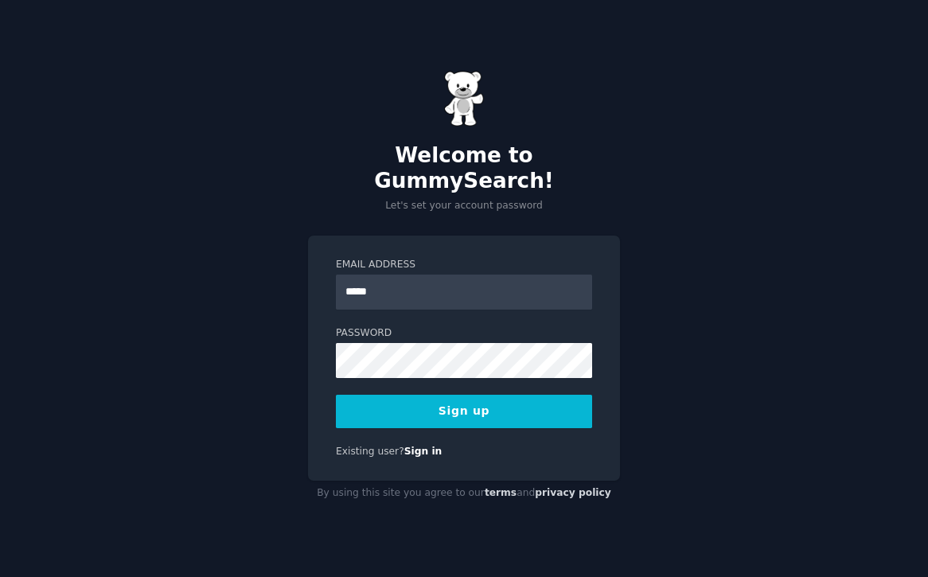
type input "**********"
click at [512, 395] on button "Sign up" at bounding box center [464, 411] width 256 height 33
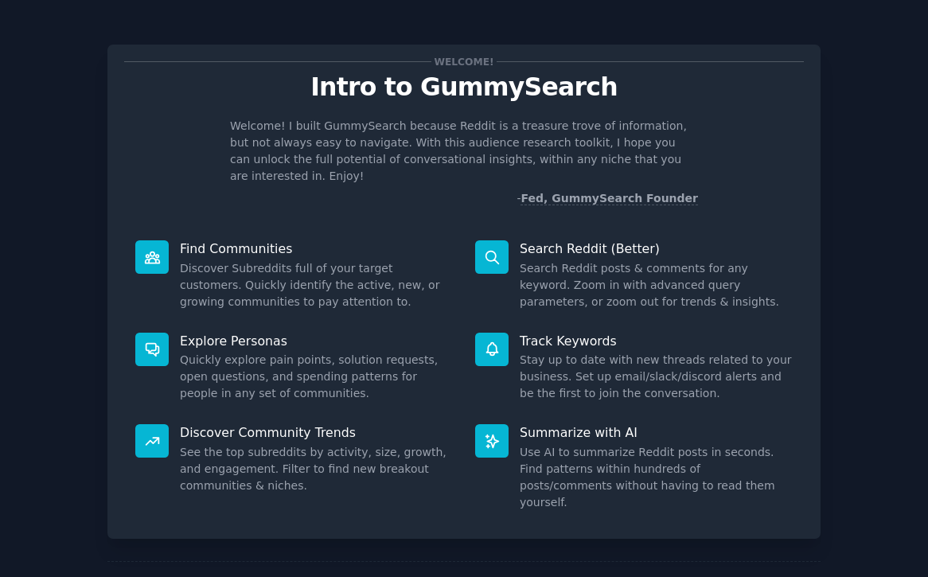
click at [758, 199] on div "Welcome! Intro to GummySearch Welcome! I built GummySearch because Reddit is a …" at bounding box center [463, 292] width 713 height 494
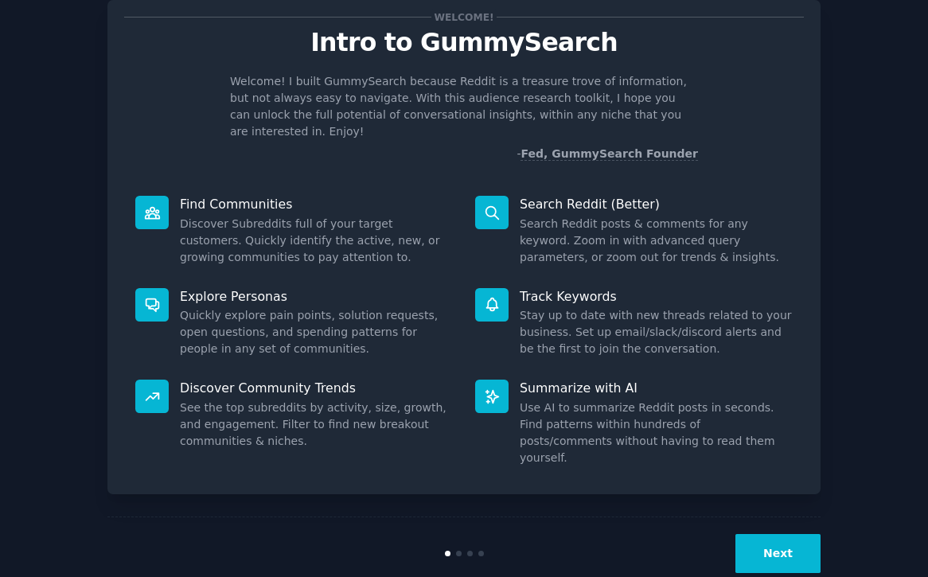
scroll to position [45, 0]
click at [781, 533] on button "Next" at bounding box center [777, 552] width 85 height 39
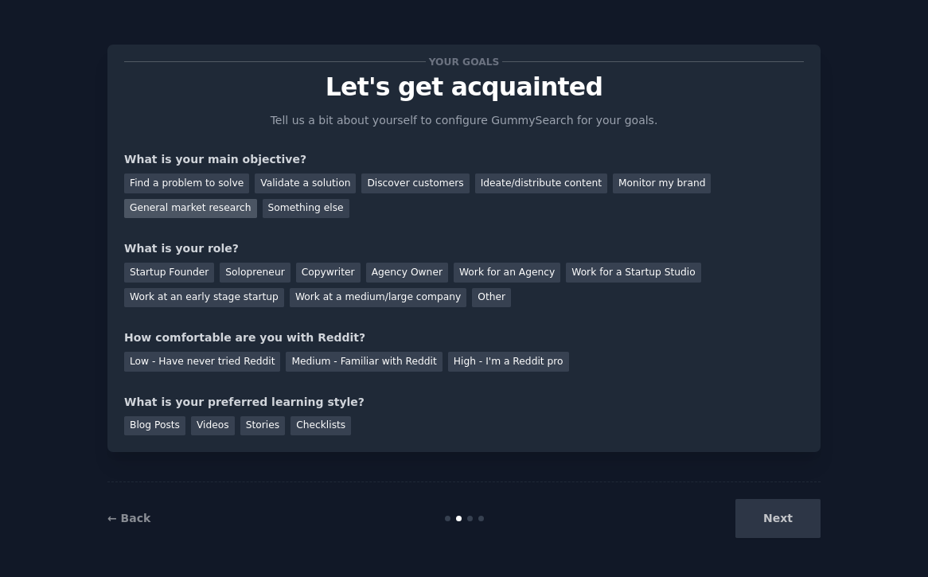
click at [234, 208] on div "General market research" at bounding box center [190, 209] width 133 height 20
click at [426, 183] on div "Discover customers" at bounding box center [414, 183] width 107 height 20
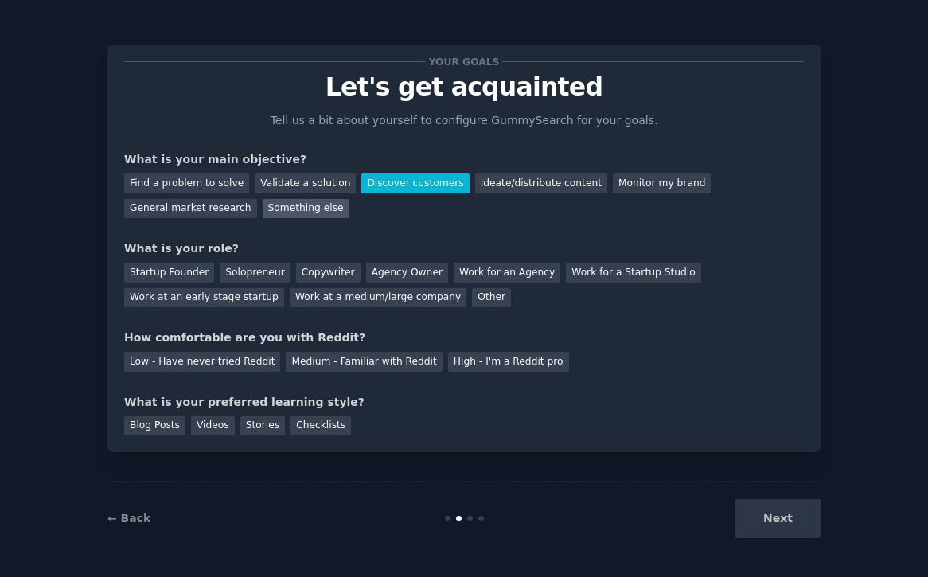
click at [319, 205] on div "Something else" at bounding box center [306, 209] width 87 height 20
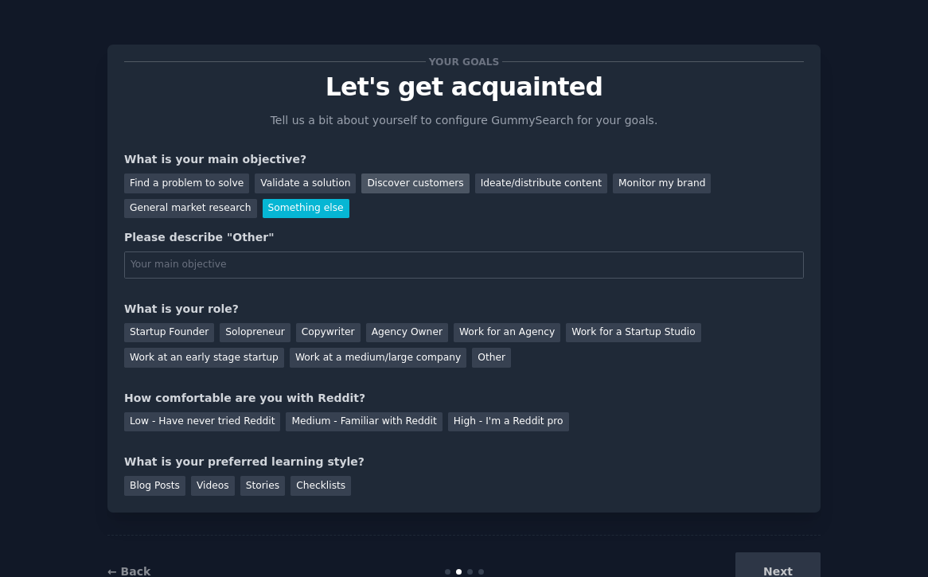
click at [368, 184] on div "Discover customers" at bounding box center [414, 183] width 107 height 20
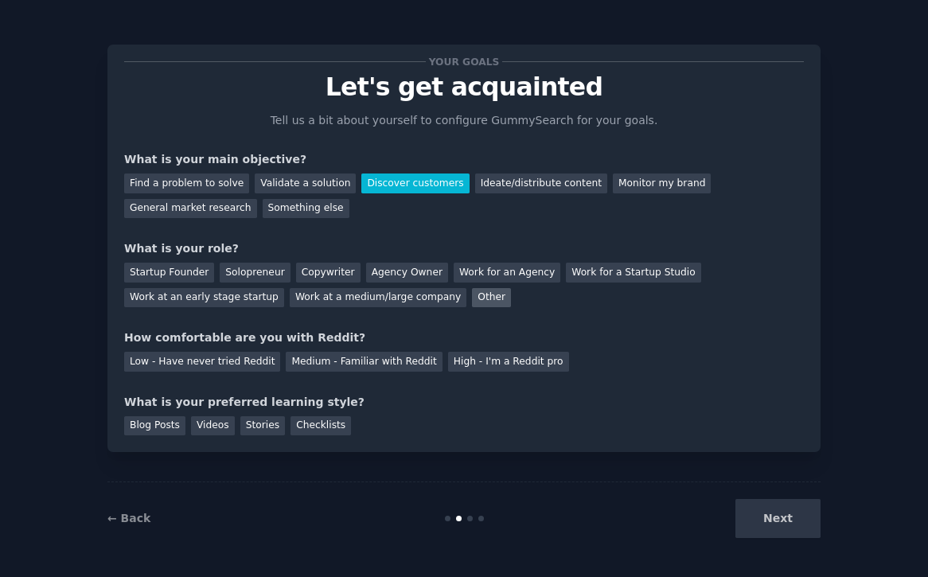
click at [472, 299] on div "Other" at bounding box center [491, 298] width 39 height 20
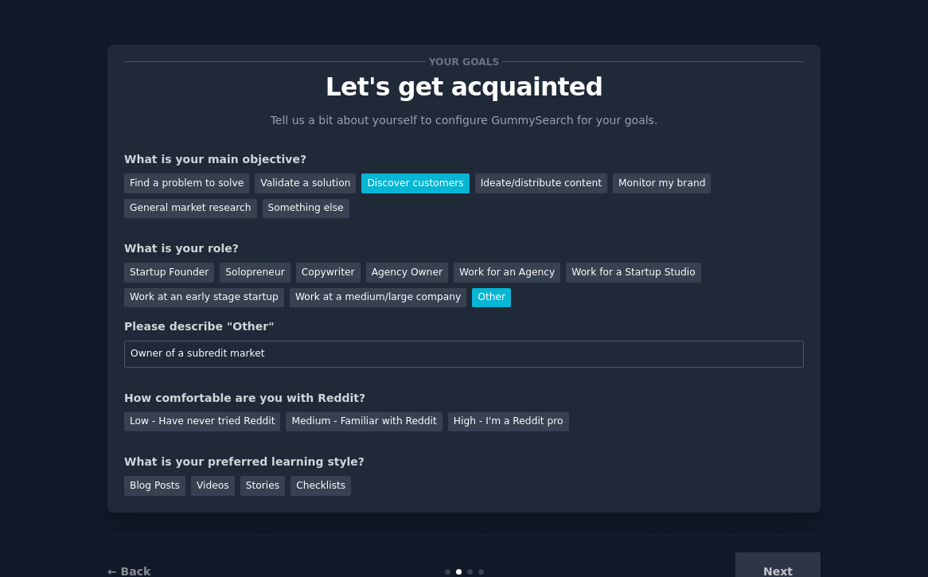
type input "Owner of a subredit market"
click at [357, 494] on div "Blog Posts Videos Stories Checklists" at bounding box center [463, 482] width 679 height 25
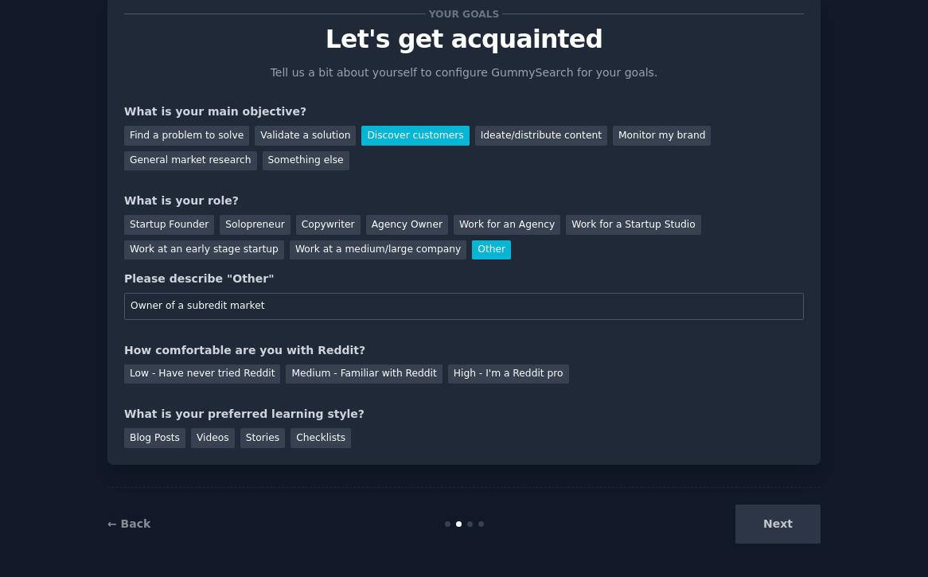
scroll to position [53, 0]
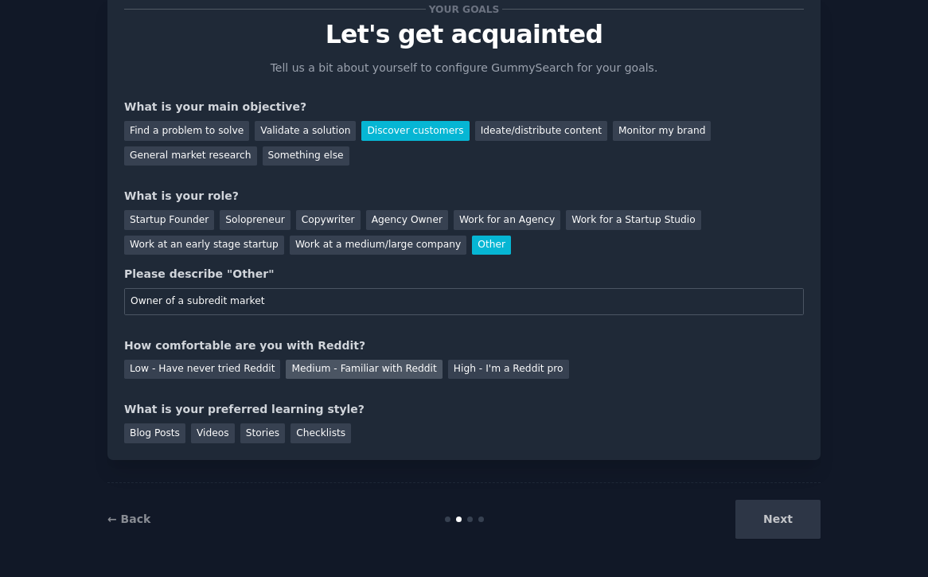
click at [302, 368] on div "Medium - Familiar with Reddit" at bounding box center [364, 370] width 156 height 20
click at [210, 433] on div "Videos" at bounding box center [213, 433] width 44 height 20
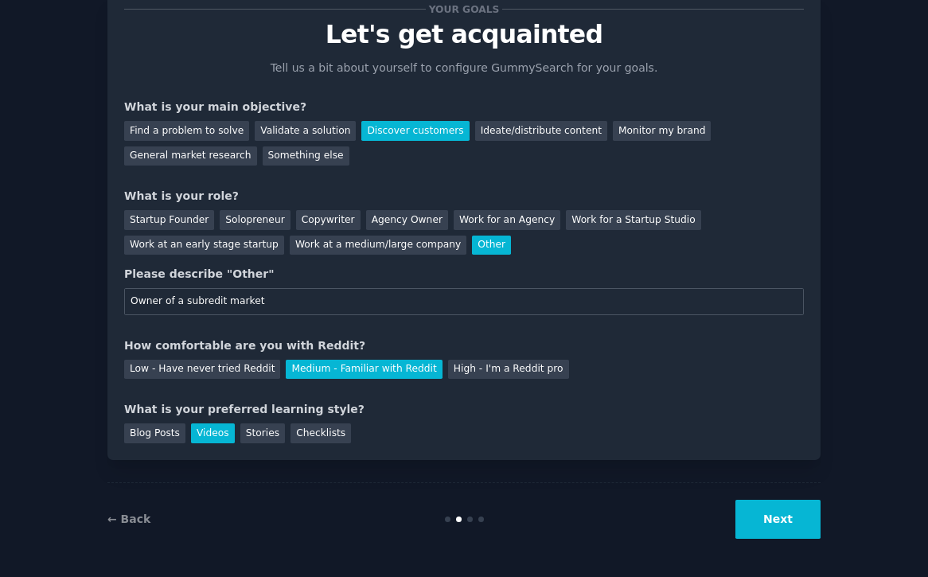
click at [750, 503] on button "Next" at bounding box center [777, 519] width 85 height 39
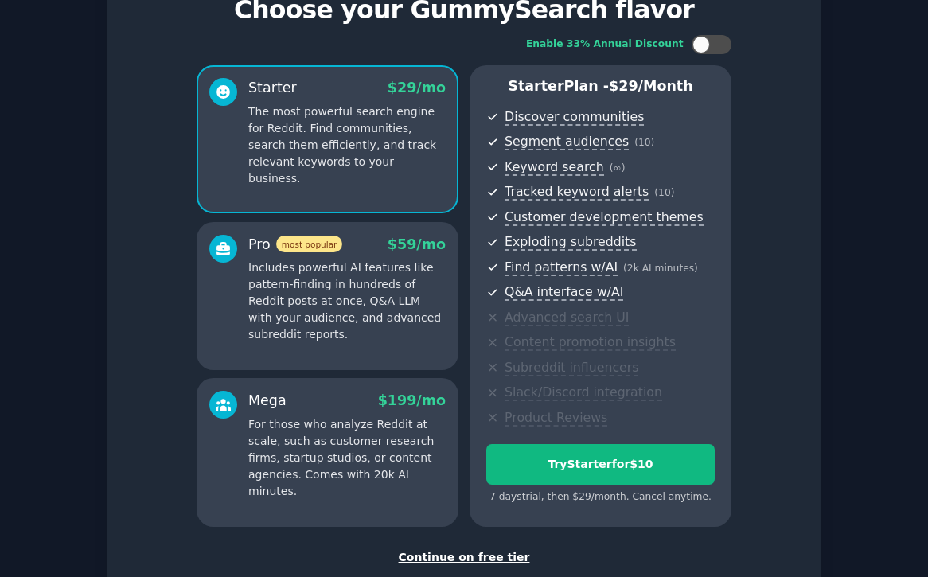
scroll to position [79, 0]
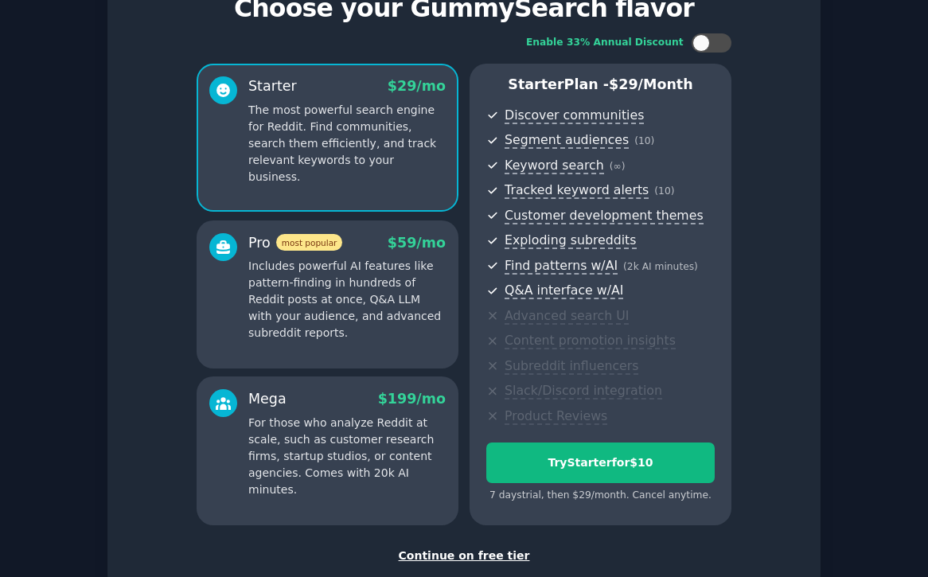
click at [621, 483] on div "7 days trial, then $ 29 /month . Cancel anytime." at bounding box center [600, 493] width 228 height 20
click at [620, 475] on button "Try Starter for $10" at bounding box center [600, 462] width 228 height 41
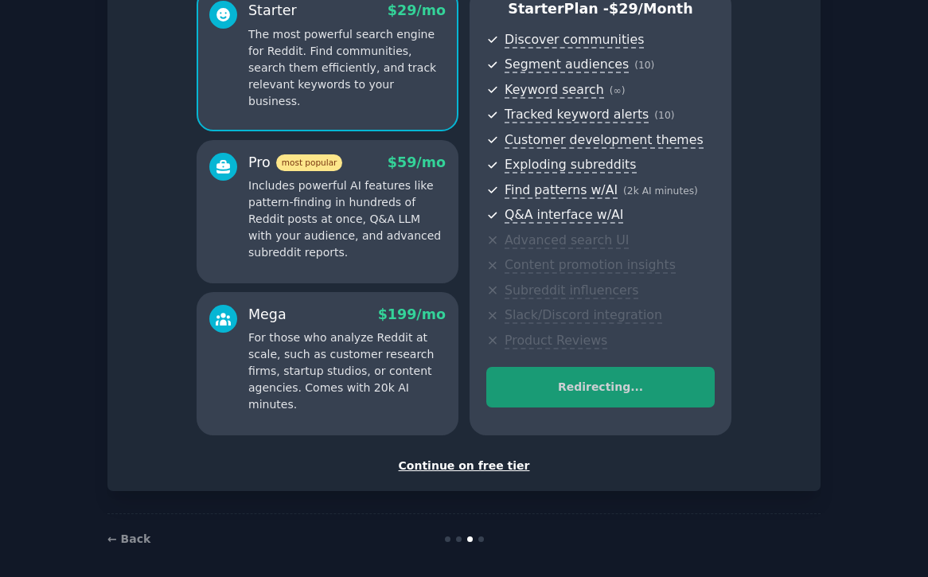
click at [463, 469] on div "Continue on free tier" at bounding box center [463, 465] width 679 height 17
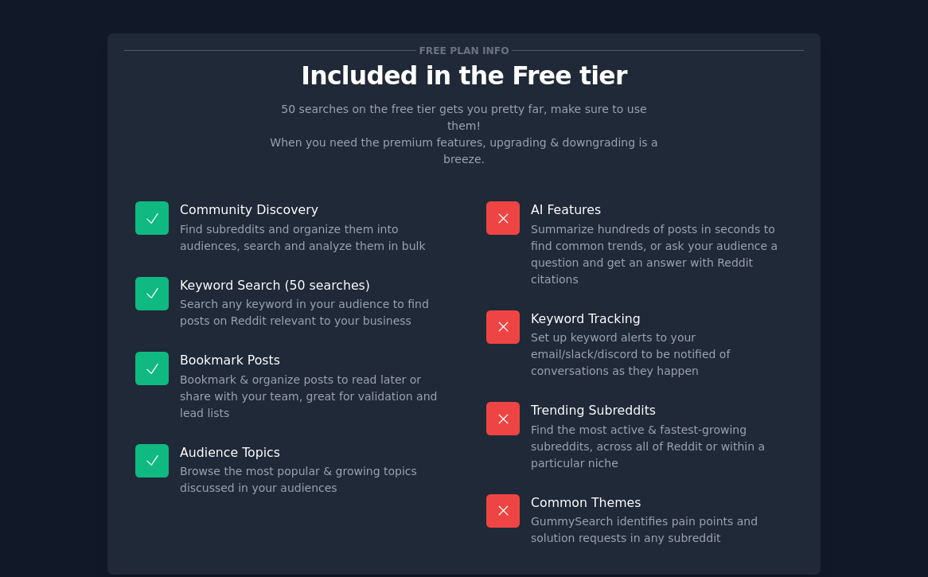
scroll to position [17, 0]
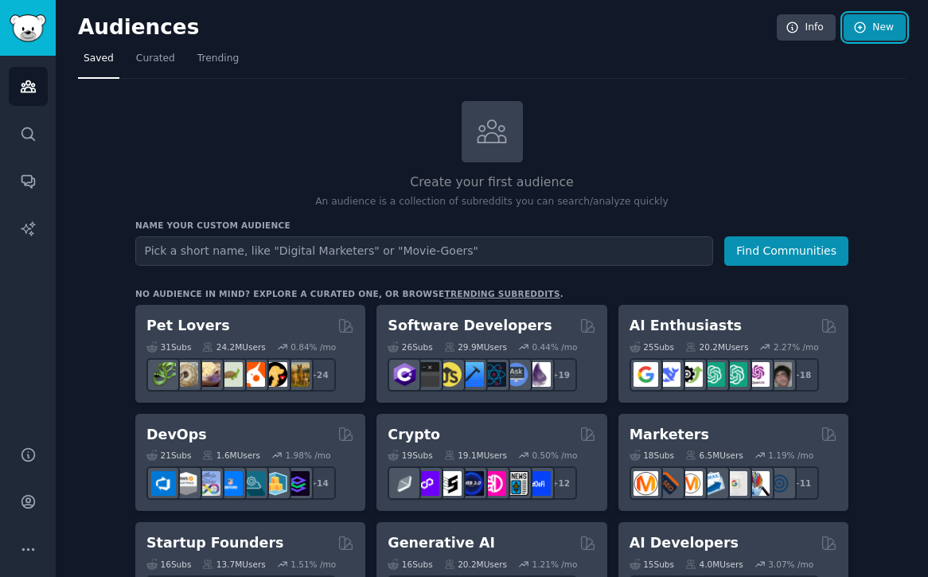
click at [859, 21] on icon at bounding box center [860, 28] width 14 height 14
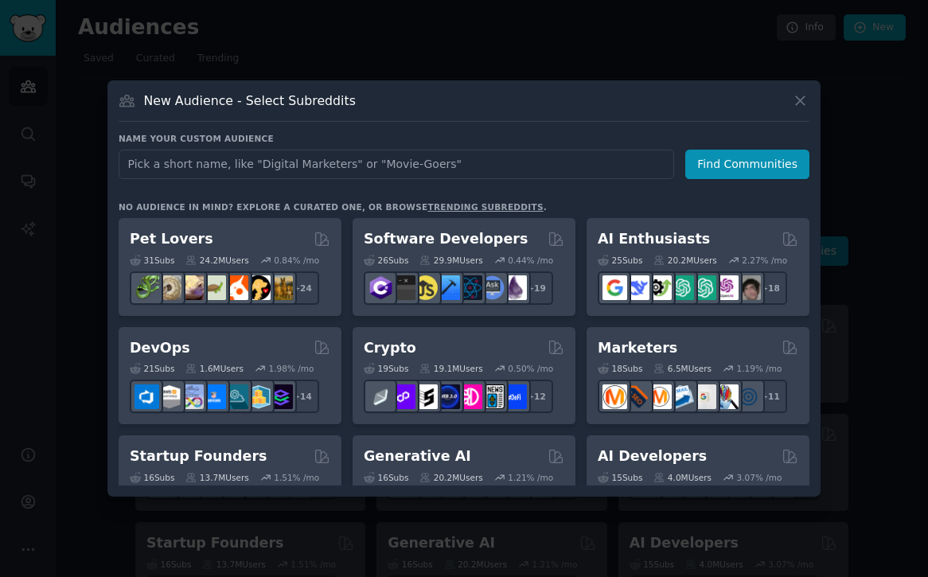
click at [44, 187] on div at bounding box center [464, 288] width 928 height 577
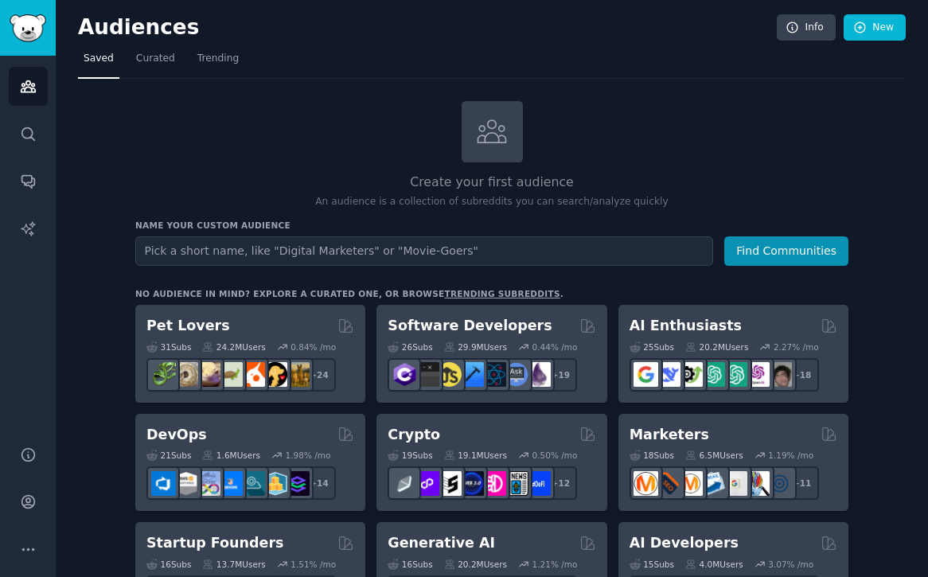
click at [504, 169] on div "Create your first audience An audience is a collection of subreddits you can se…" at bounding box center [491, 155] width 713 height 108
click at [488, 193] on div "Create your first audience An audience is a collection of subreddits you can se…" at bounding box center [491, 155] width 713 height 108
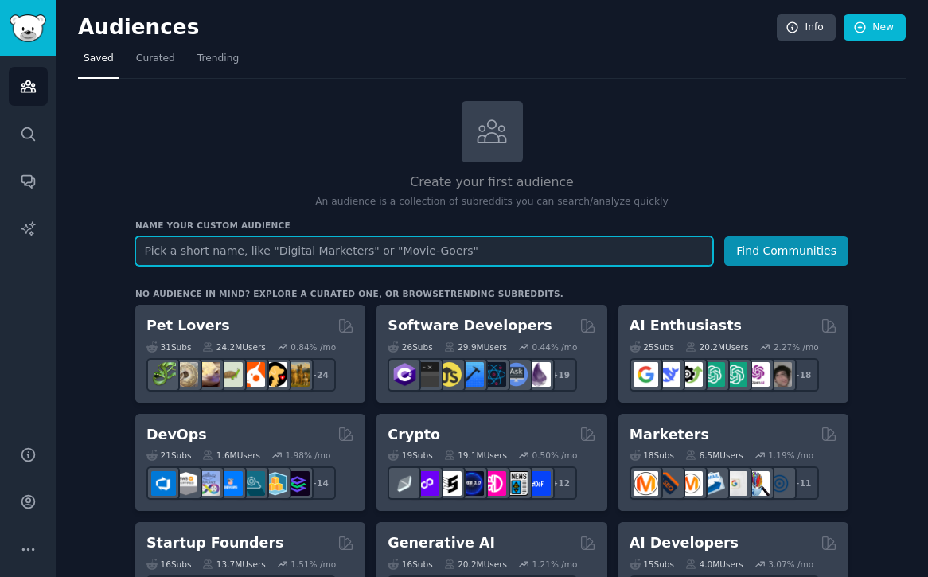
click at [400, 258] on input "text" at bounding box center [424, 250] width 578 height 29
type input "gray market"
click at [724, 236] on button "Find Communities" at bounding box center [786, 250] width 124 height 29
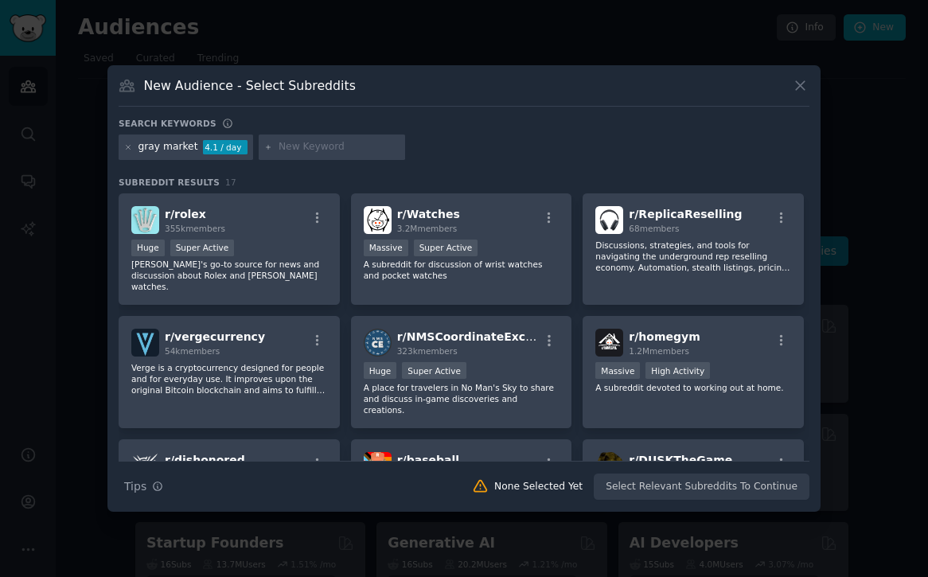
click at [68, 265] on div at bounding box center [464, 288] width 928 height 577
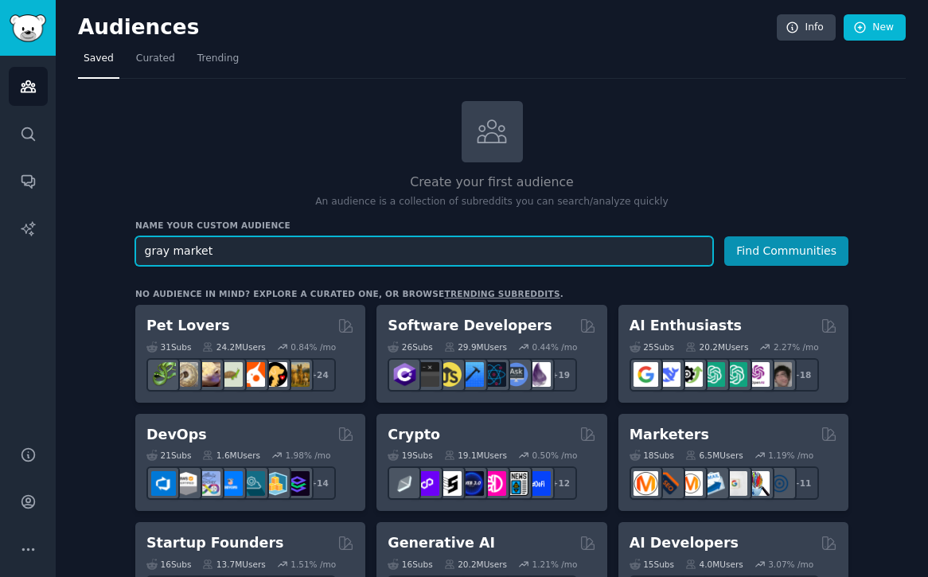
click at [141, 251] on input "gray market" at bounding box center [424, 250] width 578 height 29
type input "Kaunas gray market"
click at [724, 236] on button "Find Communities" at bounding box center [786, 250] width 124 height 29
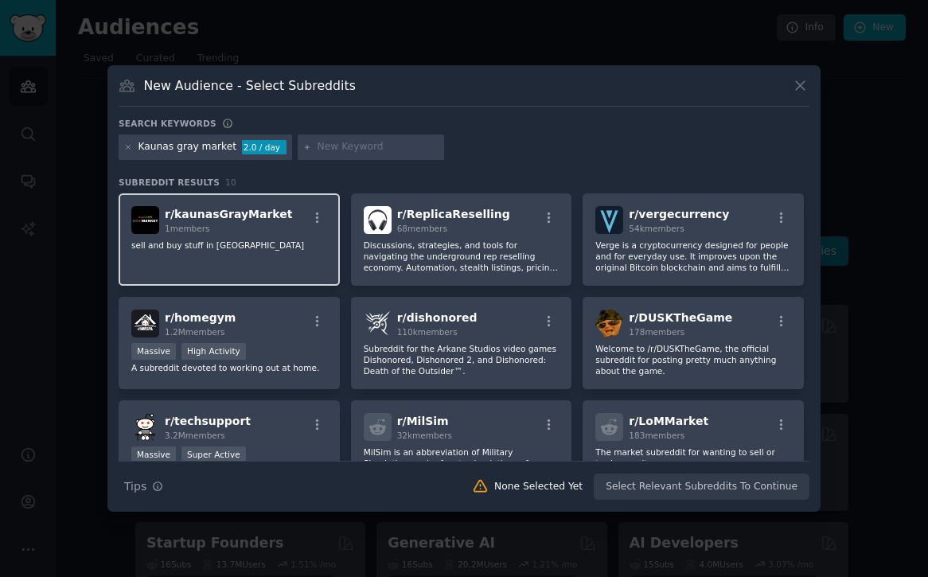
click at [282, 228] on div "r/ kaunasGrayMarket 1 members" at bounding box center [229, 220] width 196 height 28
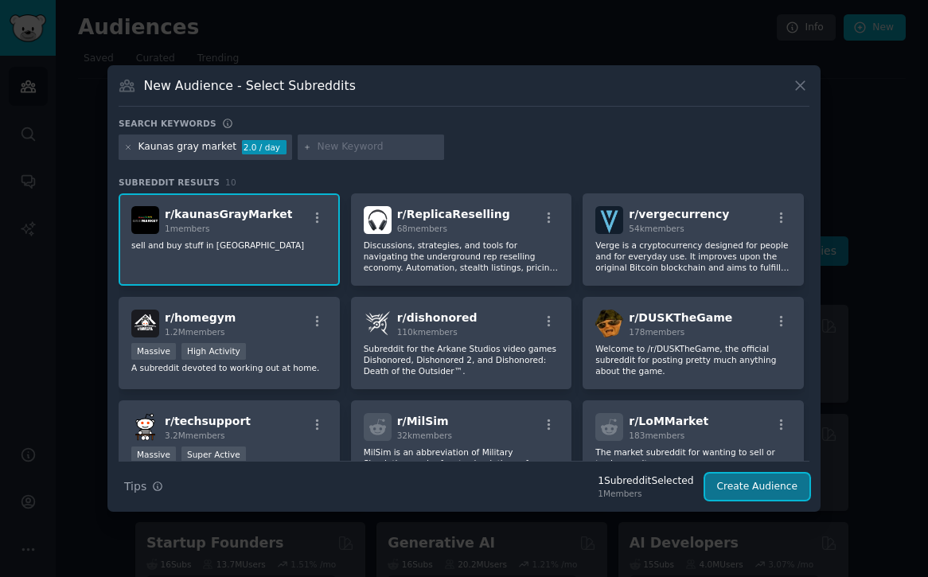
click at [793, 491] on button "Create Audience" at bounding box center [757, 486] width 105 height 27
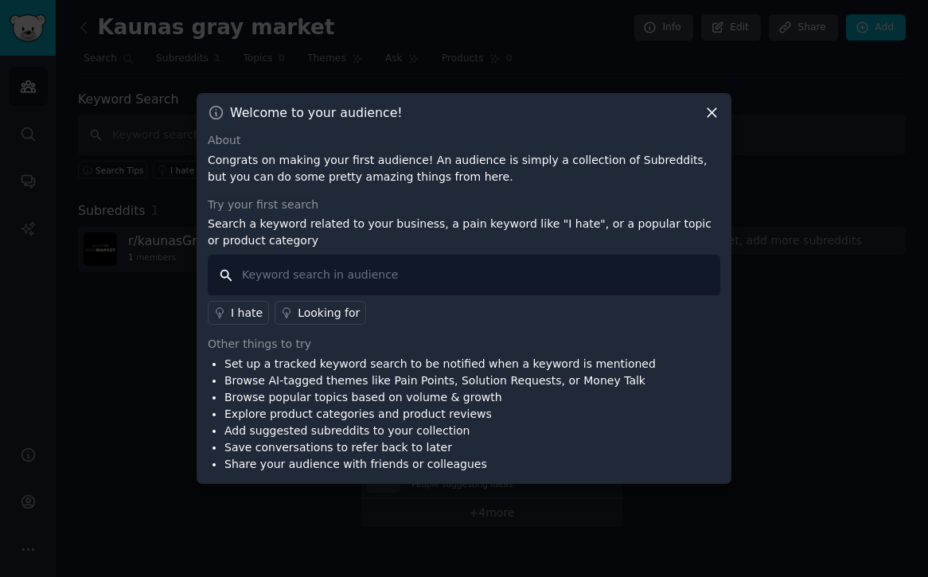
click at [354, 276] on input "text" at bounding box center [464, 275] width 512 height 41
type input "guns"
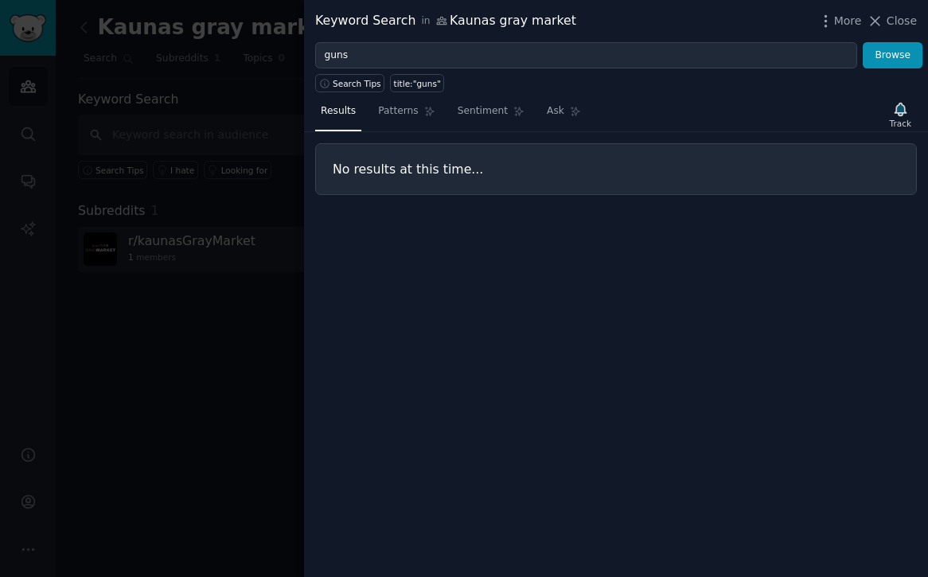
click at [237, 208] on div at bounding box center [464, 288] width 928 height 577
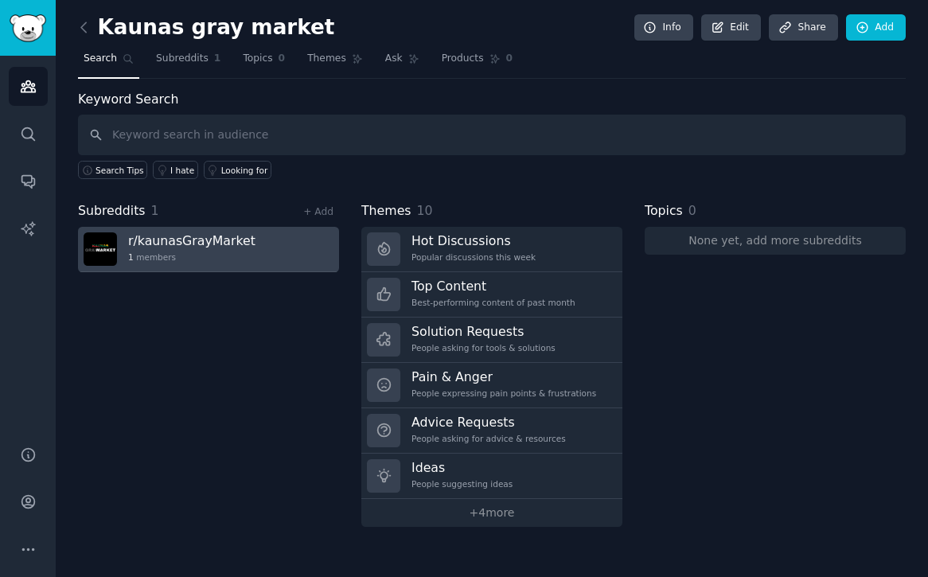
click at [180, 228] on link "r/ kaunasGrayMarket 1 members" at bounding box center [208, 249] width 261 height 45
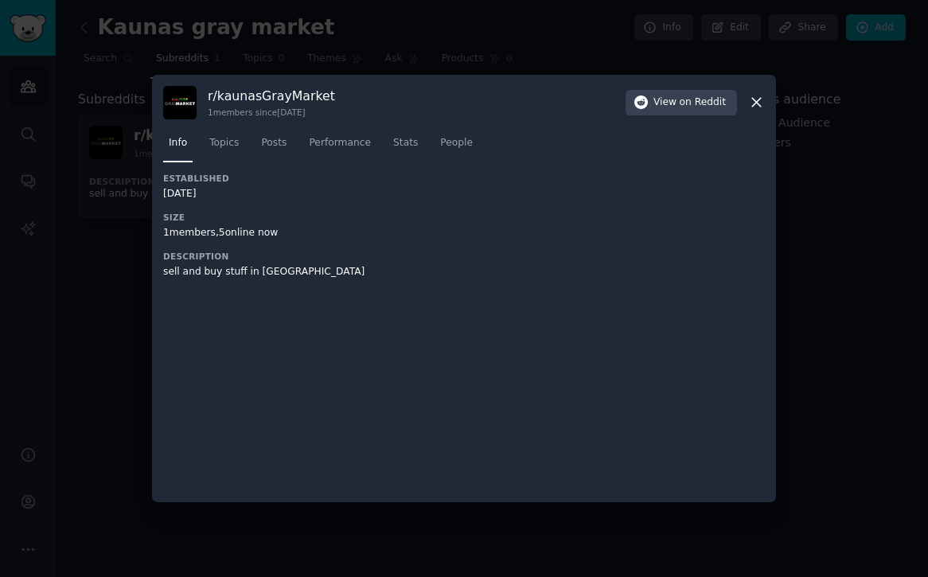
click at [174, 258] on h3 "Description" at bounding box center [313, 256] width 301 height 11
